Goal: Information Seeking & Learning: Compare options

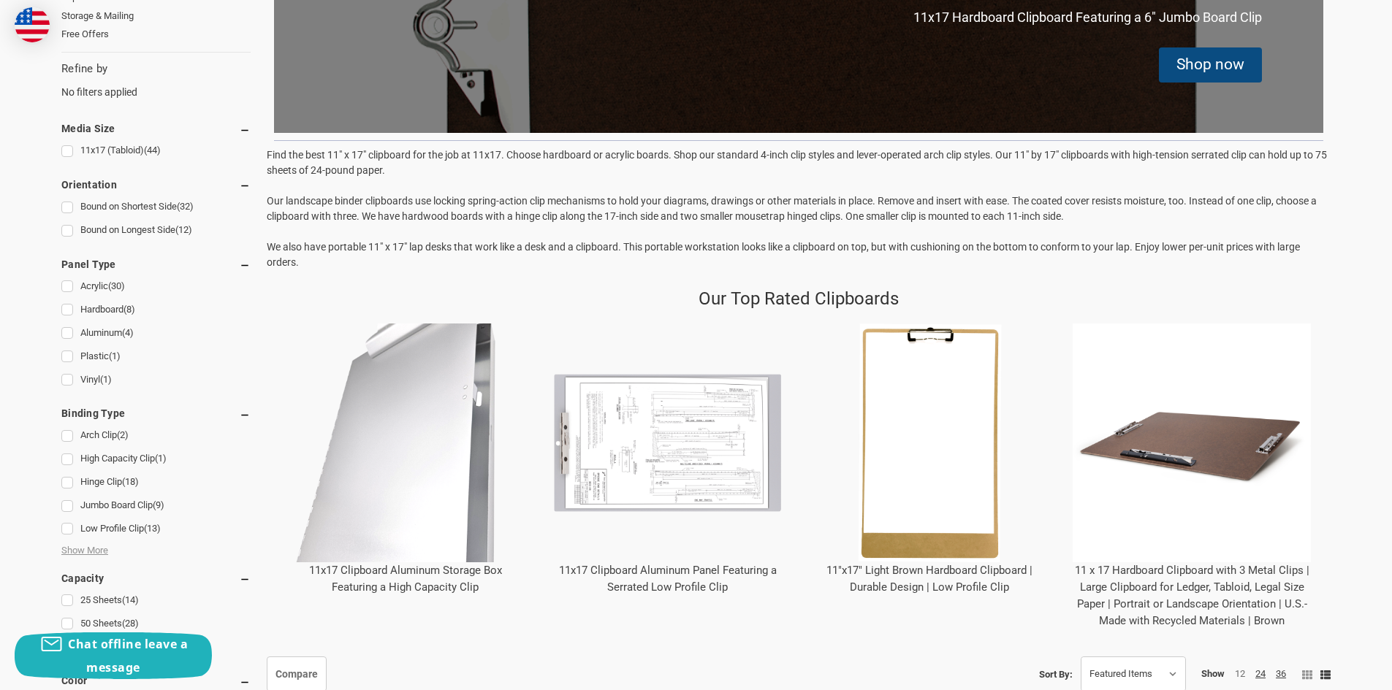
scroll to position [804, 0]
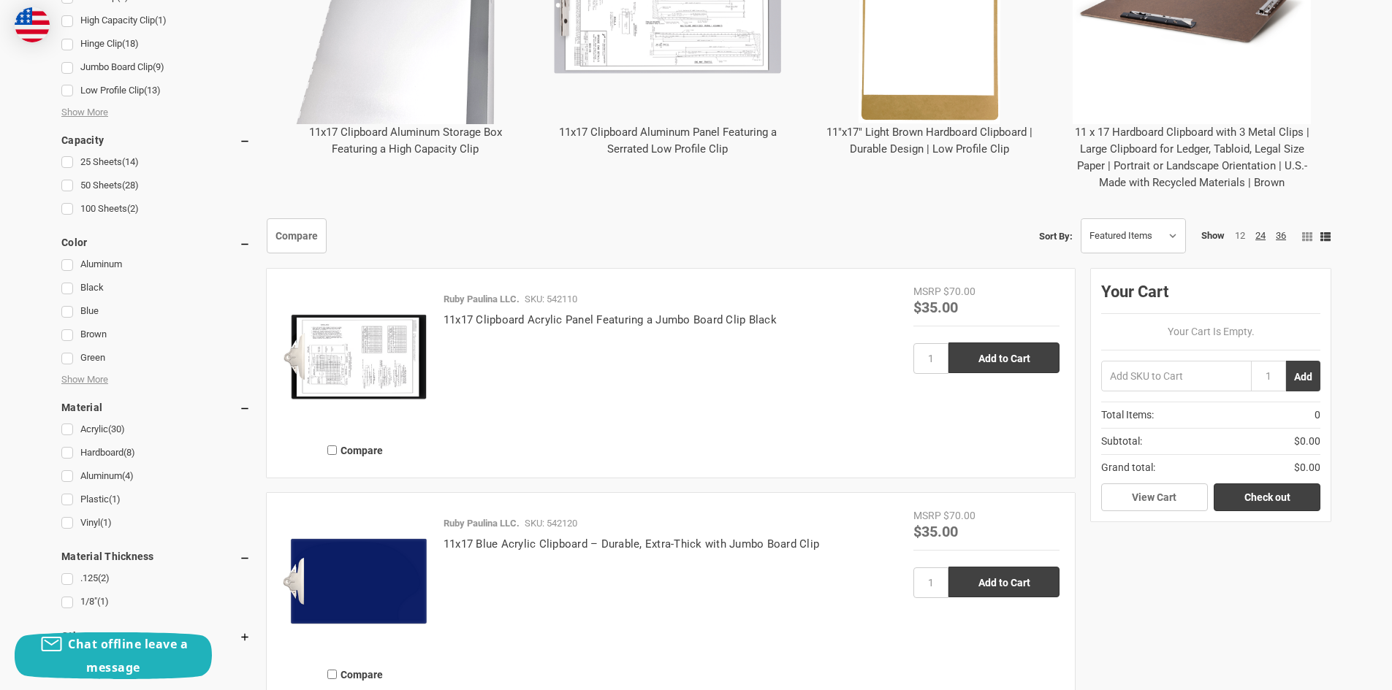
click at [929, 147] on link "11"x17" Light Brown Hardboard Clipboard | Durable Design | Low Profile Clip" at bounding box center [929, 141] width 206 height 30
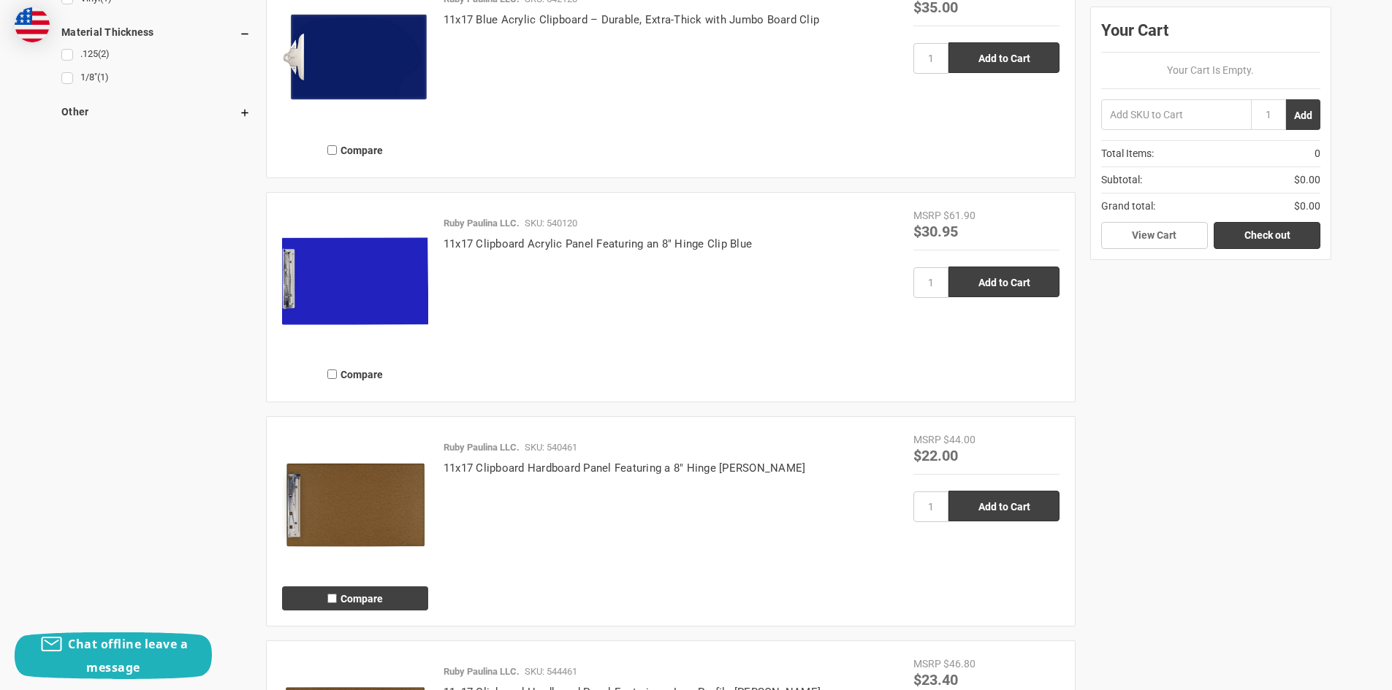
scroll to position [1462, 0]
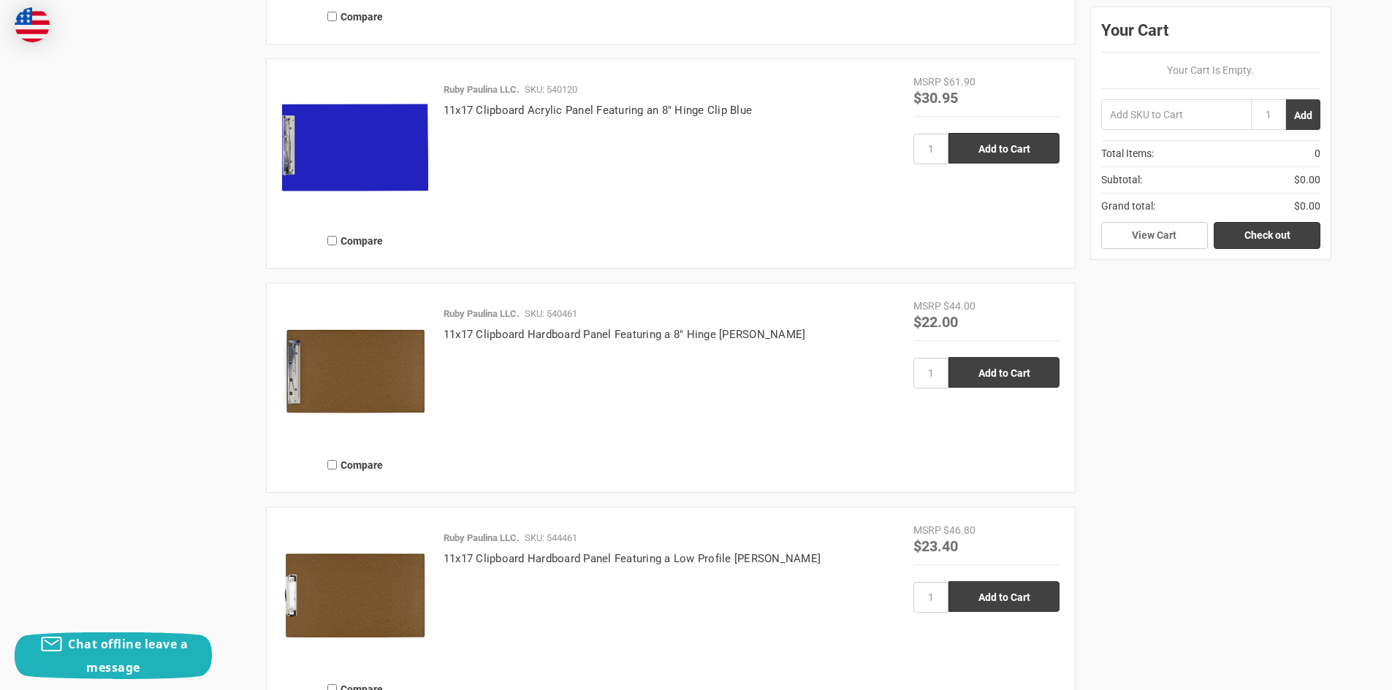
click at [322, 372] on img at bounding box center [355, 372] width 146 height 146
